Goal: Task Accomplishment & Management: Manage account settings

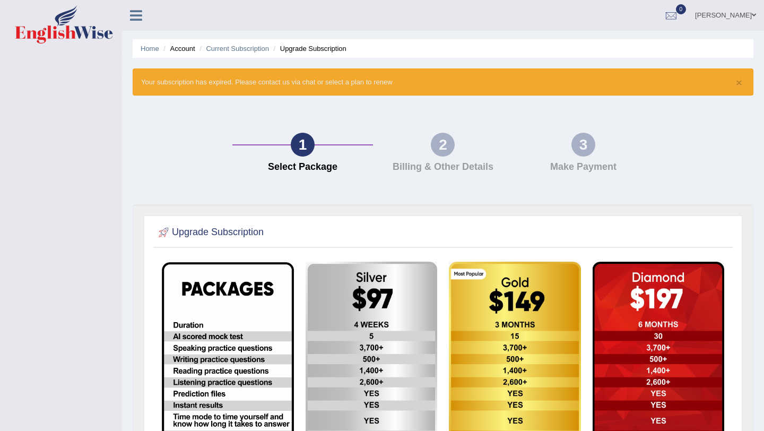
click at [636, 16] on link "[PERSON_NAME]" at bounding box center [725, 14] width 77 height 28
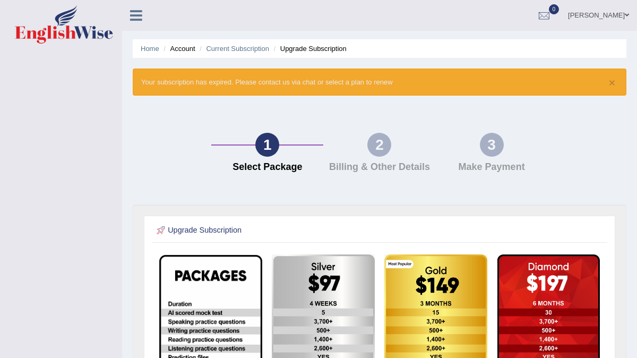
click at [564, 13] on link "[PERSON_NAME]" at bounding box center [598, 14] width 77 height 28
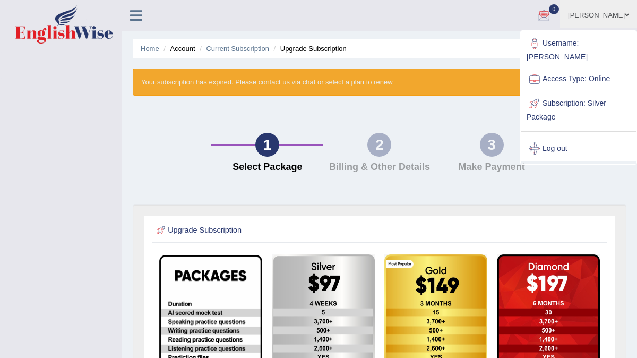
click at [137, 16] on icon at bounding box center [136, 15] width 12 height 14
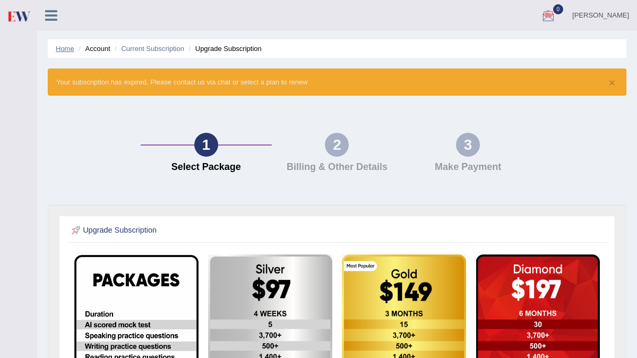
click at [67, 49] on link "Home" at bounding box center [65, 49] width 19 height 8
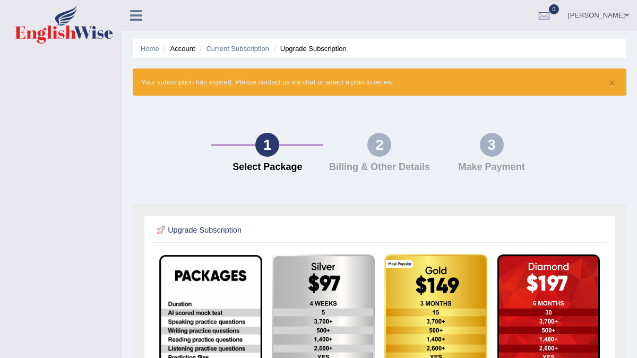
click at [134, 14] on icon at bounding box center [136, 15] width 12 height 14
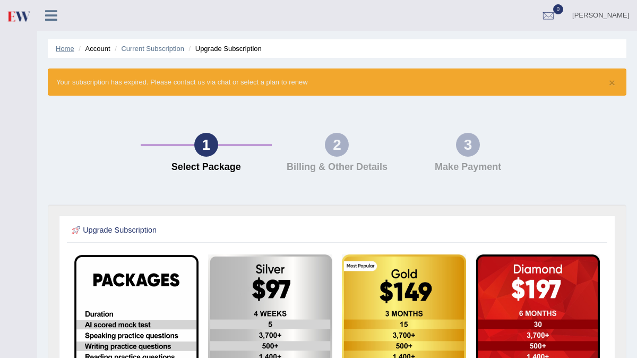
click at [68, 45] on link "Home" at bounding box center [65, 49] width 19 height 8
